Goal: Transaction & Acquisition: Purchase product/service

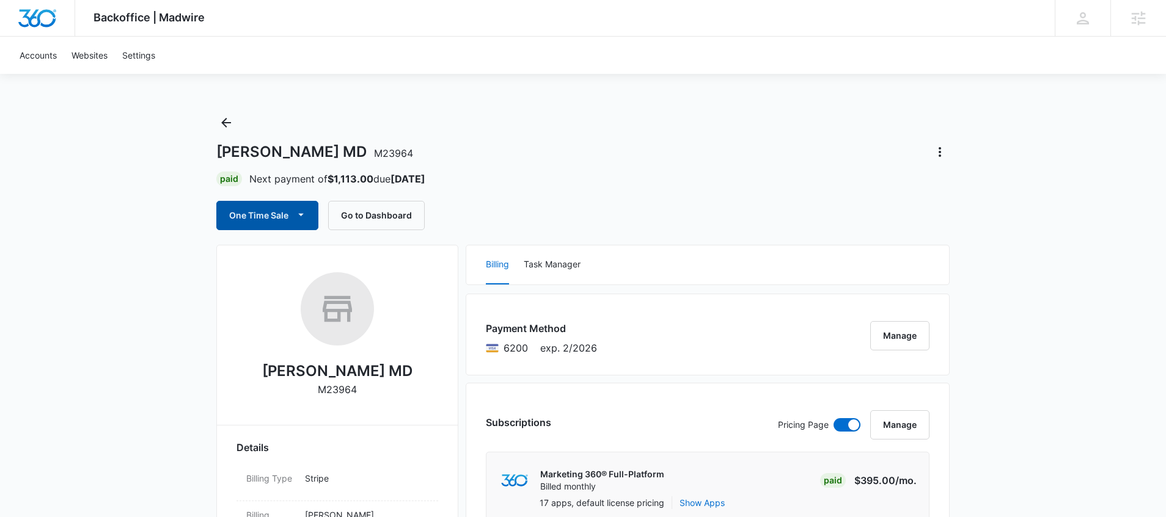
click at [288, 216] on button "One Time Sale" at bounding box center [267, 215] width 102 height 29
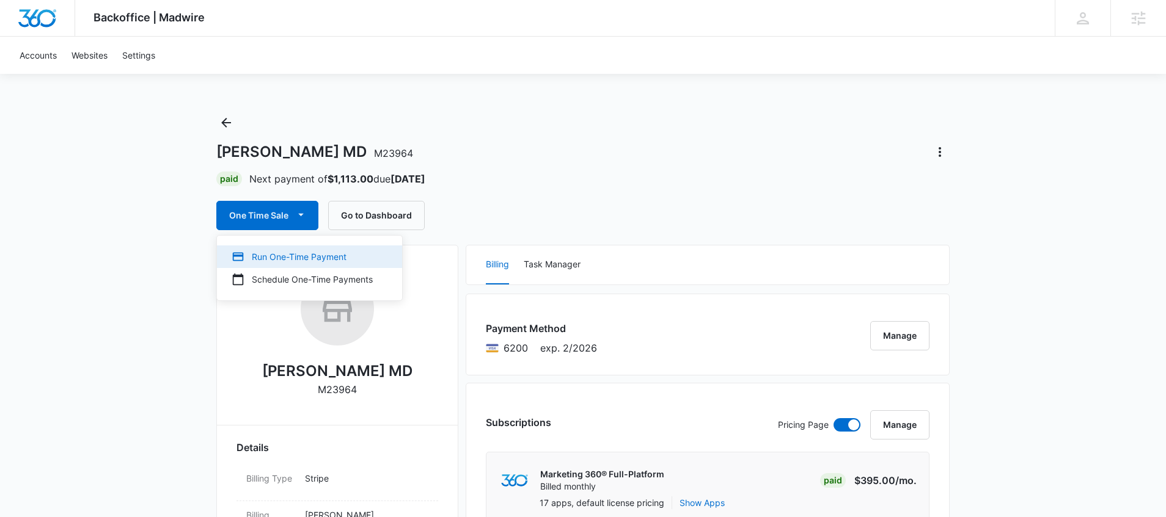
click at [296, 253] on div "Run One-Time Payment" at bounding box center [302, 256] width 141 height 13
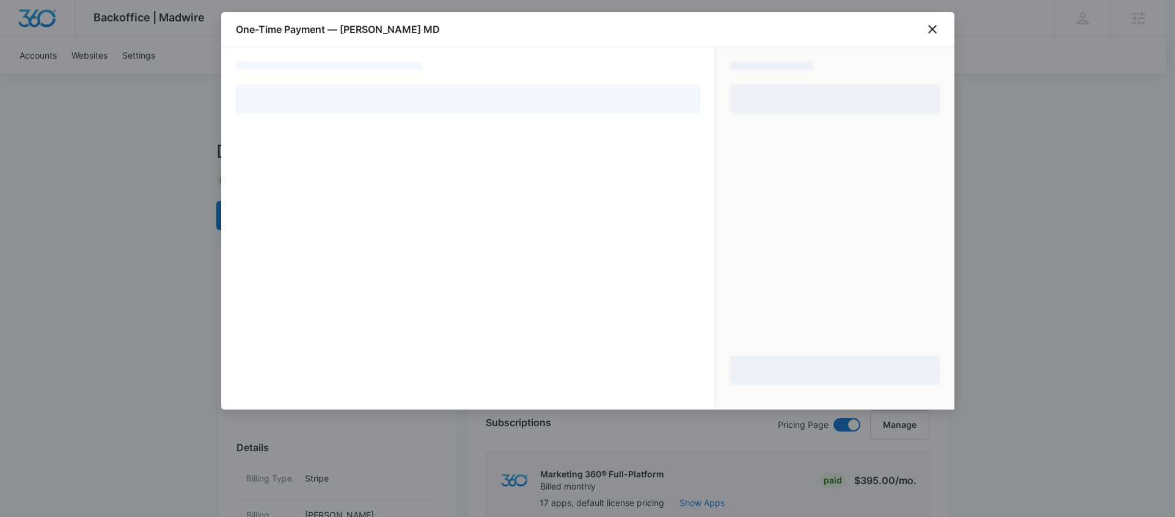
select select "pm_1Mz2RCA4n8RTgNjU2O0FADUl"
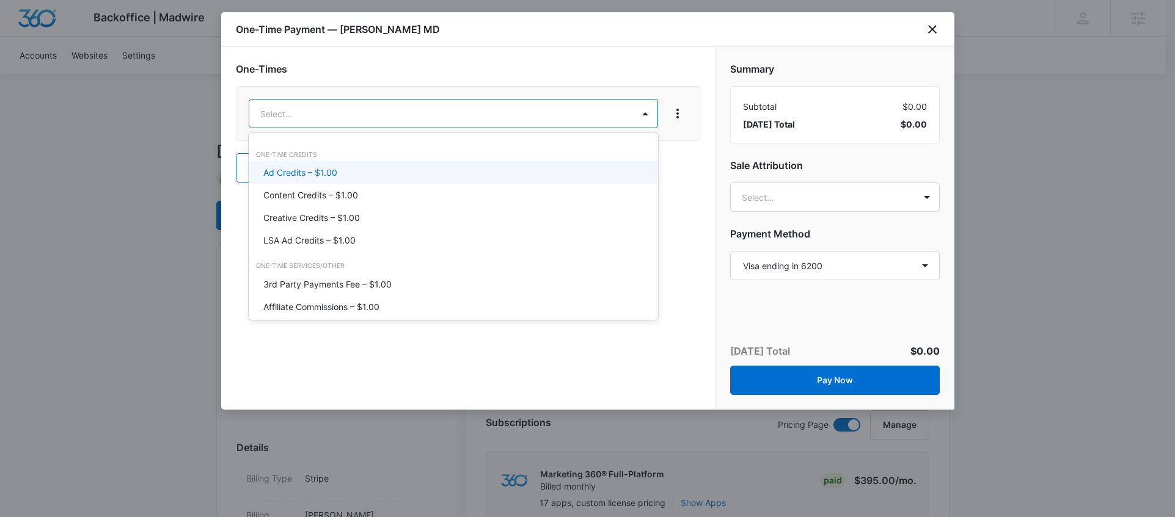
click at [367, 175] on div "Ad Credits – $1.00" at bounding box center [452, 172] width 378 height 13
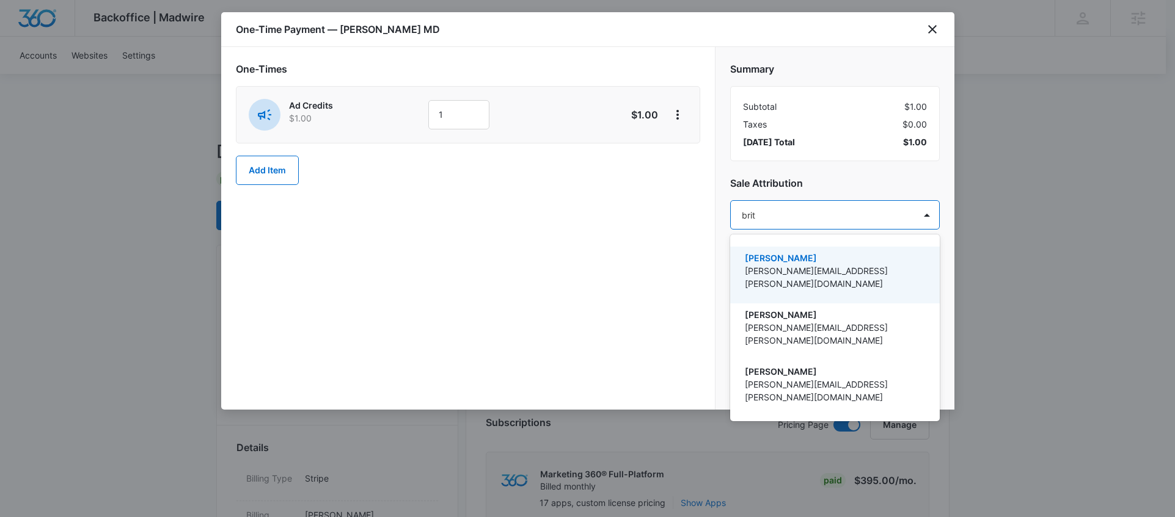
type input "[PERSON_NAME]"
click at [905, 259] on p "[PERSON_NAME]" at bounding box center [834, 258] width 178 height 13
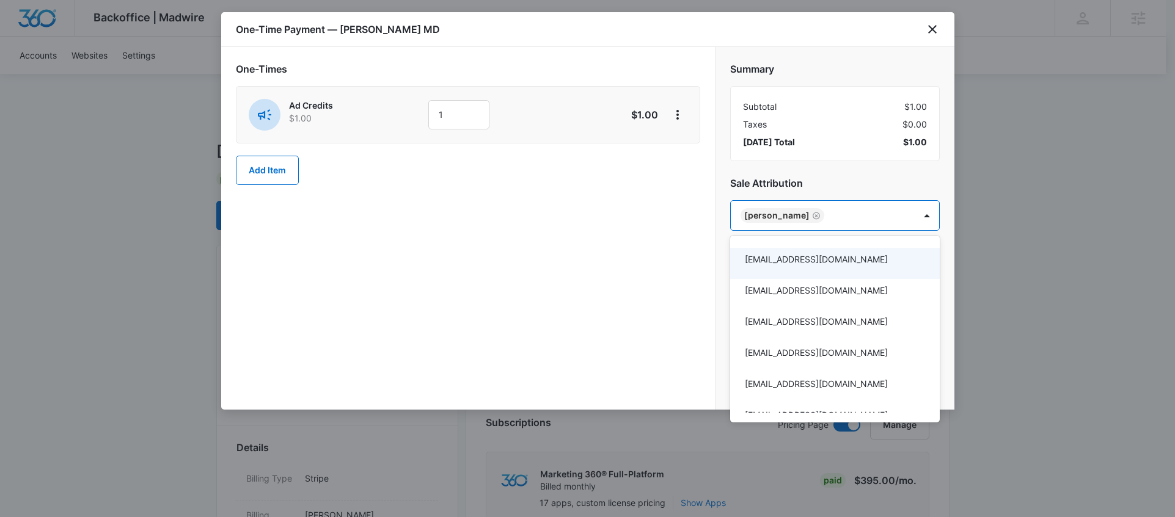
click at [459, 117] on div at bounding box center [587, 258] width 1175 height 517
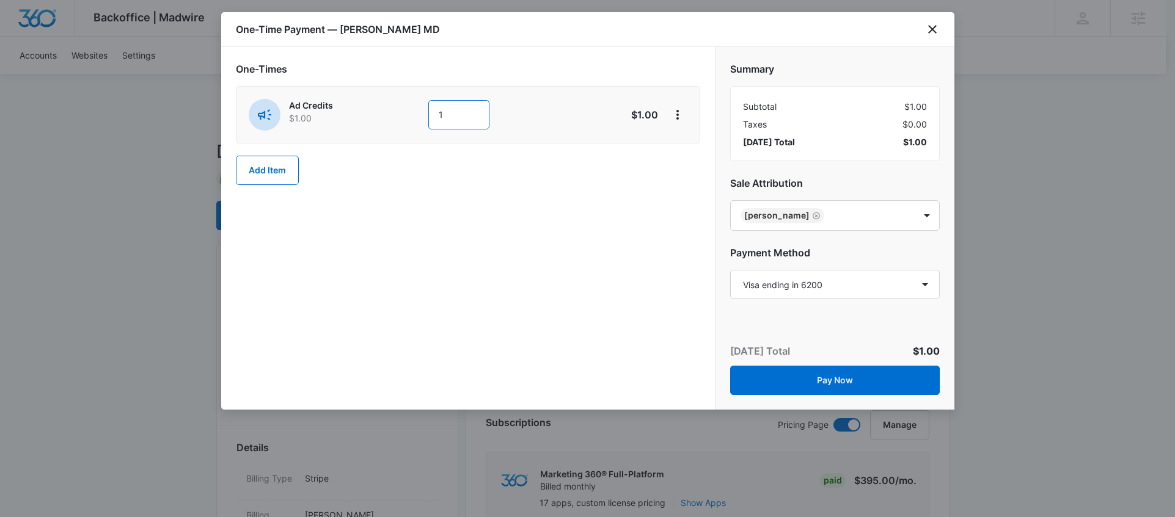
click at [459, 117] on input "1" at bounding box center [458, 114] width 61 height 29
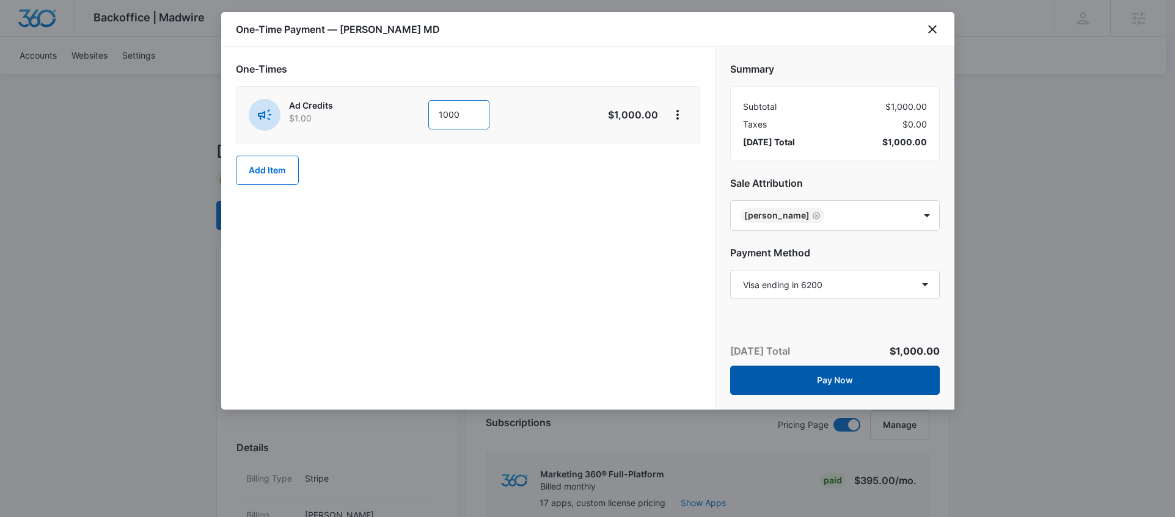
type input "1000"
click at [786, 377] on button "Pay Now" at bounding box center [835, 380] width 210 height 29
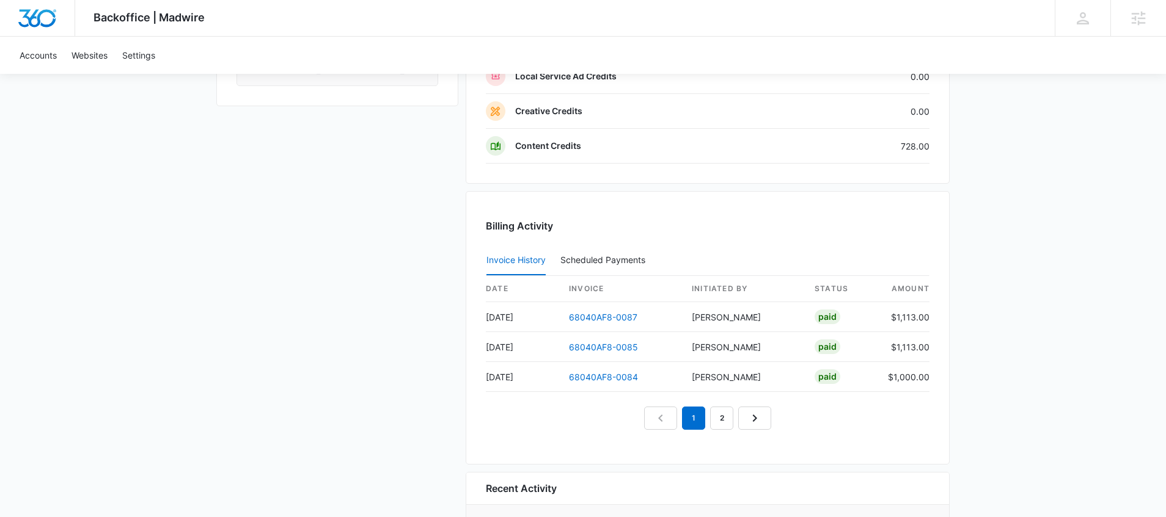
scroll to position [1177, 0]
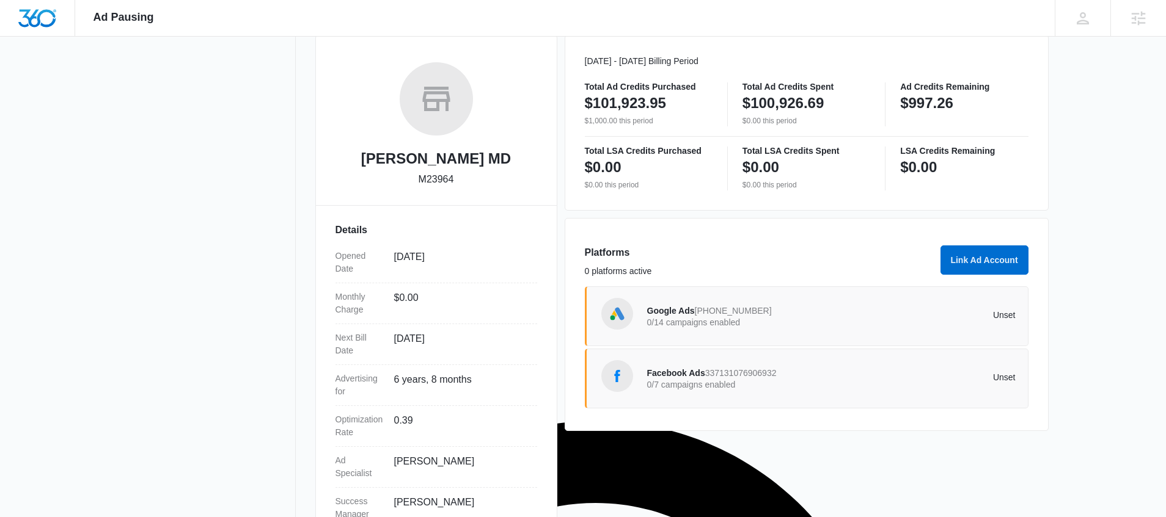
scroll to position [186, 0]
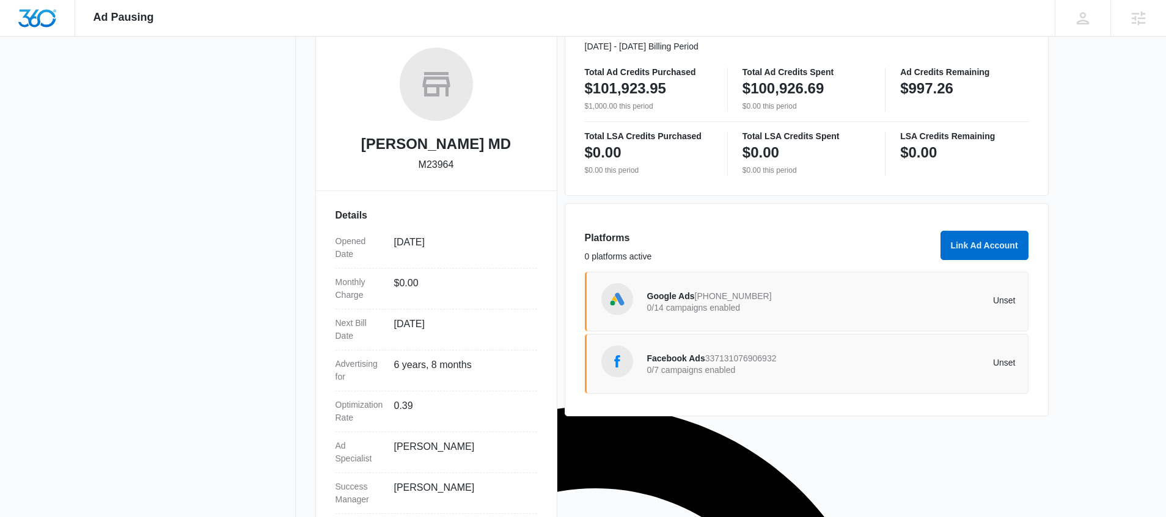
click at [950, 304] on p "Unset" at bounding box center [923, 300] width 184 height 9
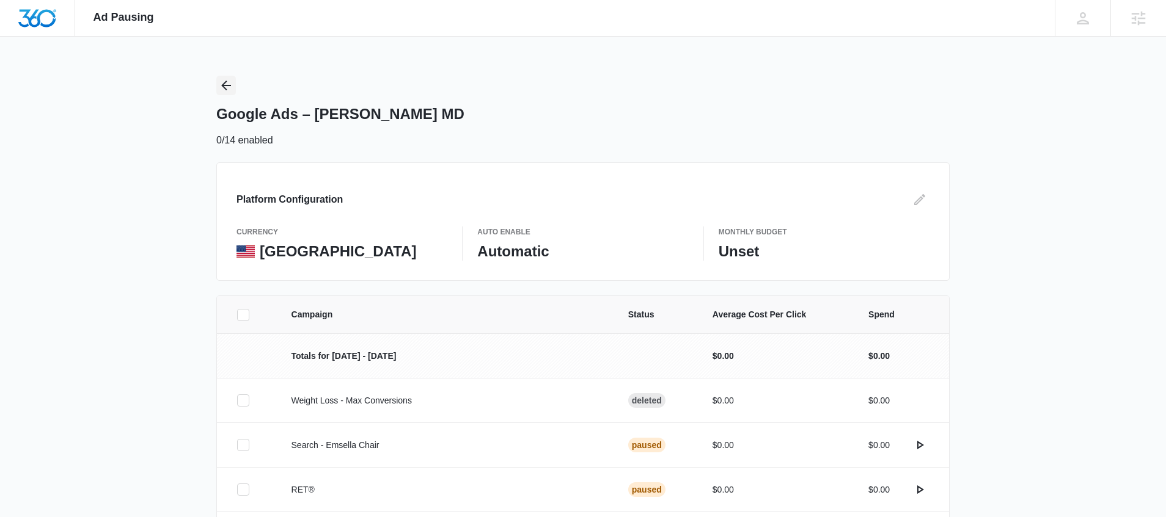
click at [228, 90] on icon "Back" at bounding box center [226, 85] width 15 height 15
